Goal: Information Seeking & Learning: Learn about a topic

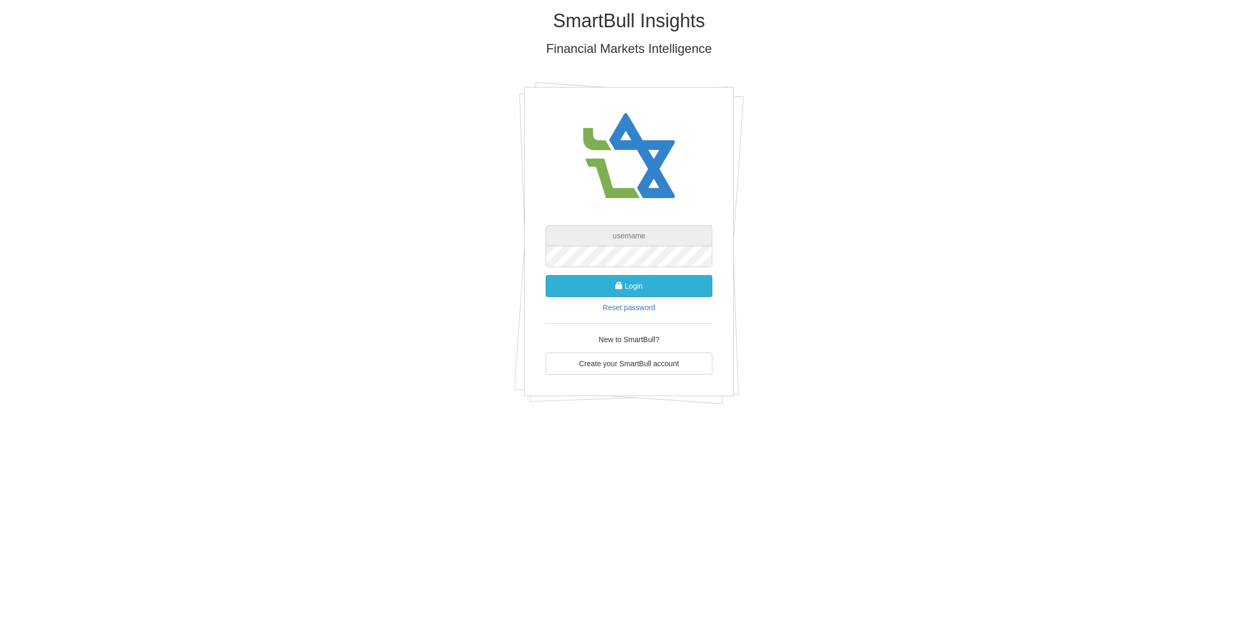
type input "[EMAIL_ADDRESS][DOMAIN_NAME]"
click at [616, 284] on span "submit" at bounding box center [618, 285] width 7 height 7
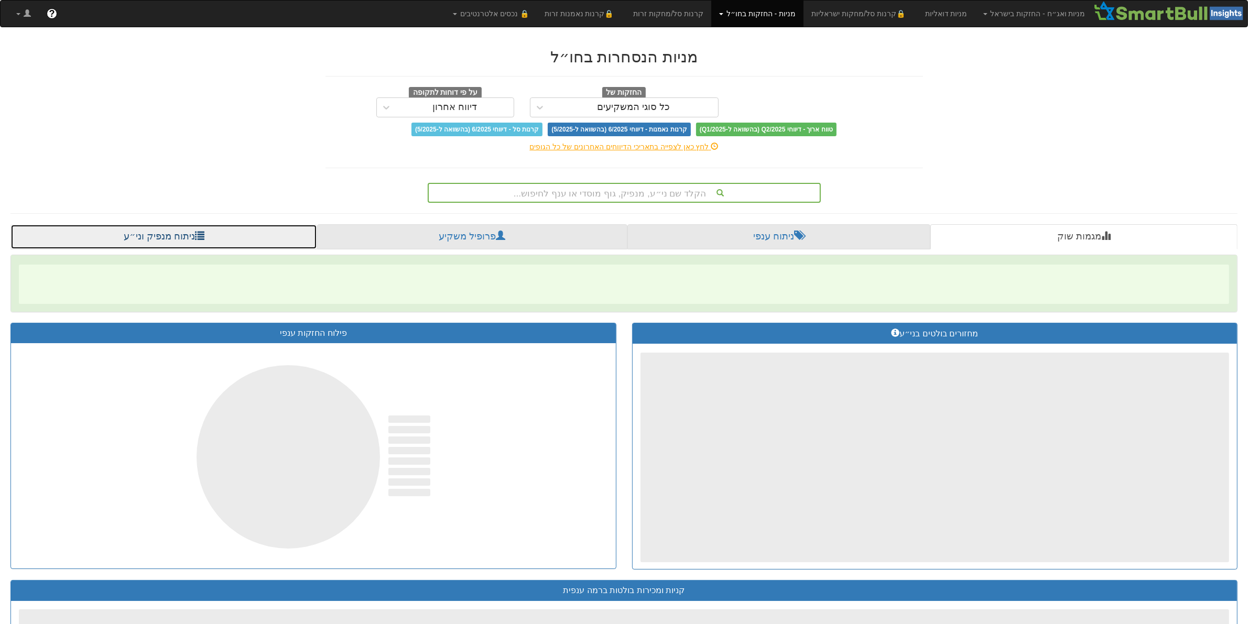
click at [129, 233] on link "ניתוח מנפיק וני״ע" at bounding box center [163, 236] width 307 height 25
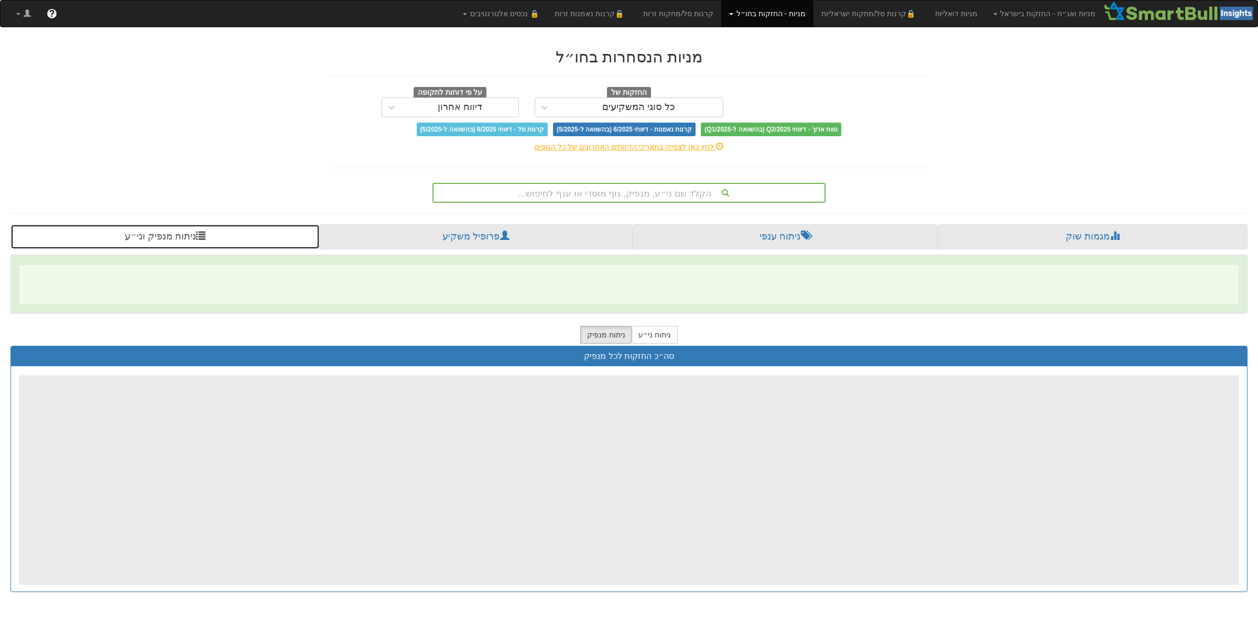
click at [160, 240] on link "ניתוח מנפיק וני״ע" at bounding box center [164, 236] width 309 height 25
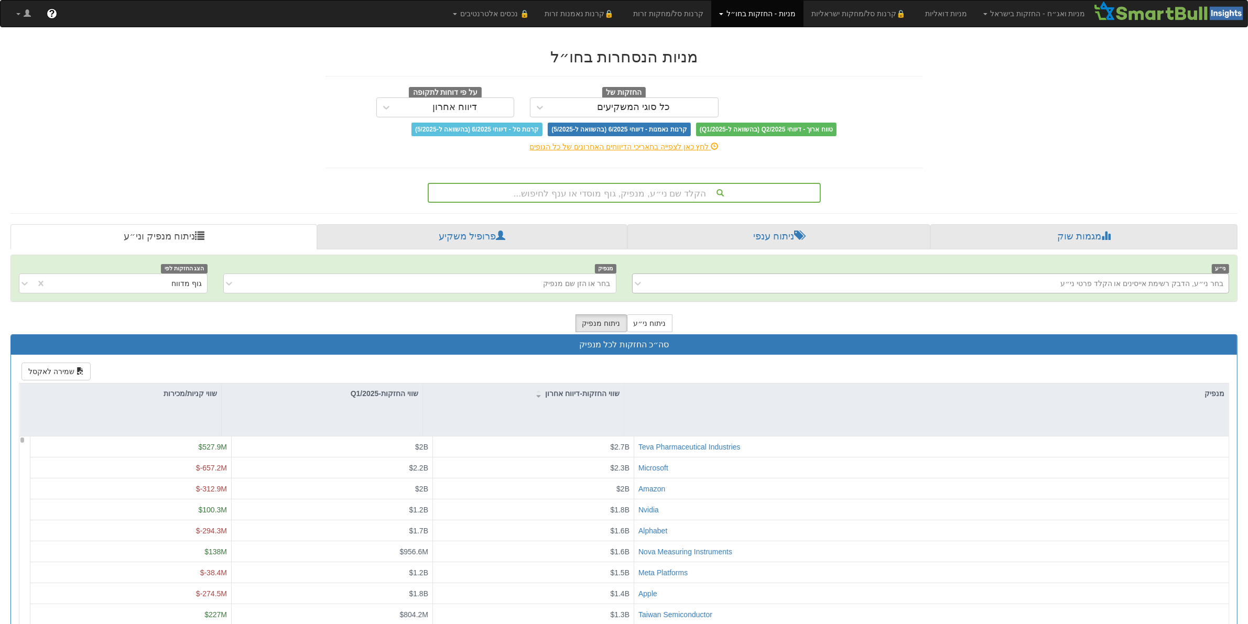
click at [1124, 281] on div "בחר ני״ע, הדבק רשימת אייסינים או הקלד פרטי ני״ע" at bounding box center [1141, 283] width 163 height 10
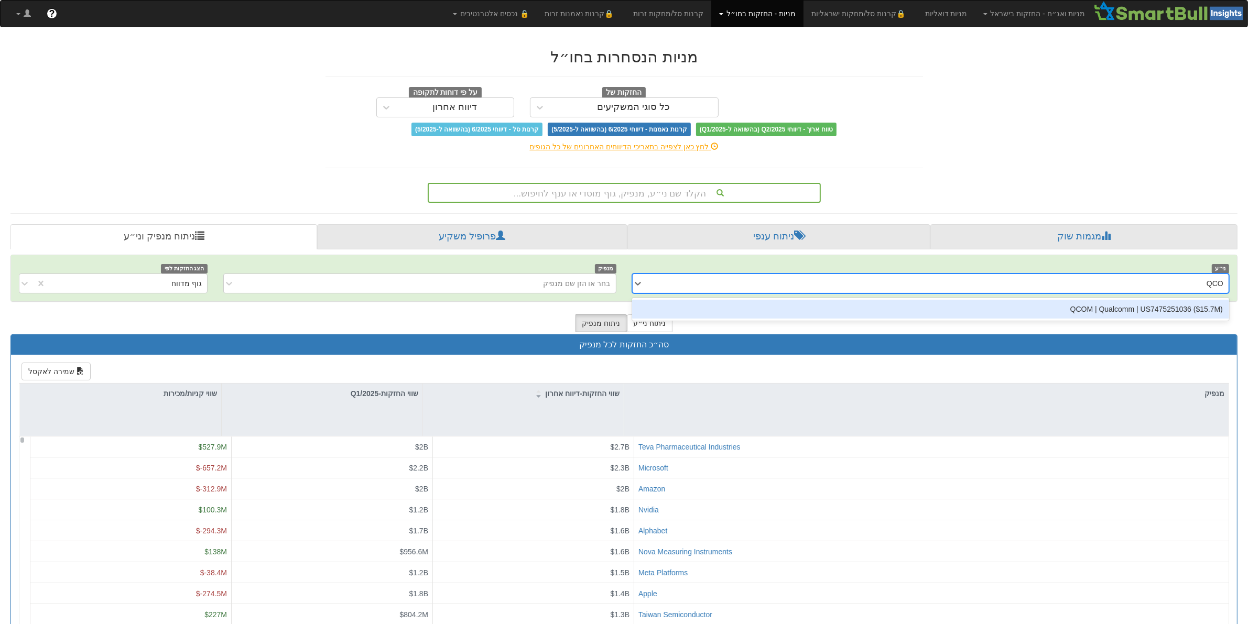
type input "QCOM"
